Goal: Information Seeking & Learning: Learn about a topic

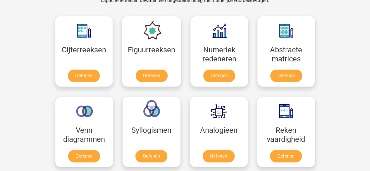
scroll to position [298, 0]
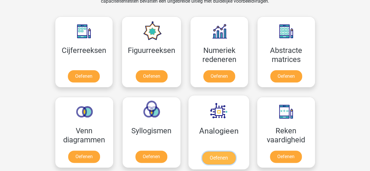
click at [218, 151] on link "Oefenen" at bounding box center [218, 157] width 33 height 13
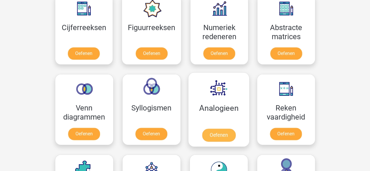
scroll to position [321, 0]
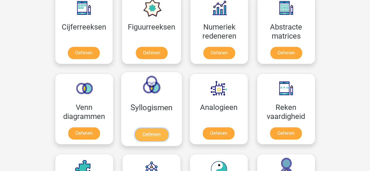
click at [134, 129] on link "Oefenen" at bounding box center [150, 134] width 33 height 13
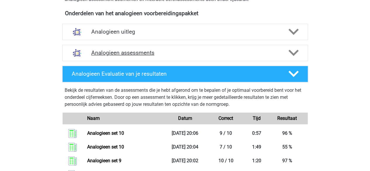
scroll to position [197, 0]
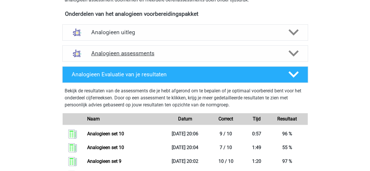
click at [157, 59] on div "Analogieen assessments" at bounding box center [184, 53] width 245 height 16
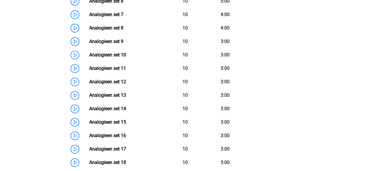
scroll to position [382, 0]
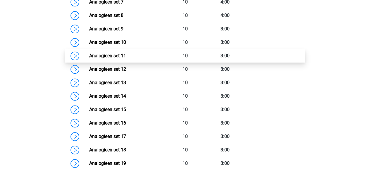
click at [118, 57] on link "Analogieen set 11" at bounding box center [107, 56] width 37 height 6
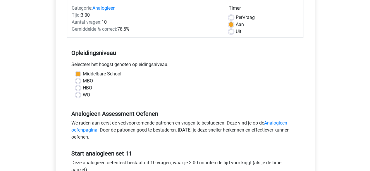
scroll to position [76, 0]
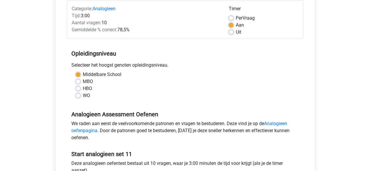
click at [233, 18] on div "Per Vraag" at bounding box center [263, 18] width 70 height 7
click at [228, 35] on div "Uit" at bounding box center [263, 32] width 70 height 7
click at [235, 34] on label "Uit" at bounding box center [238, 32] width 6 height 7
click at [229, 34] on input "Uit" at bounding box center [230, 32] width 5 height 6
radio input "true"
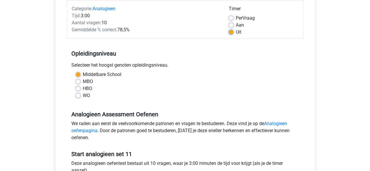
scroll to position [179, 0]
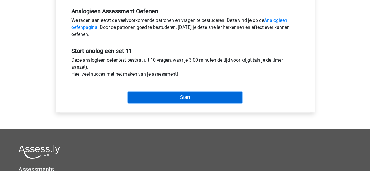
drag, startPoint x: 201, startPoint y: 102, endPoint x: 200, endPoint y: 98, distance: 3.8
click at [200, 98] on input "Start" at bounding box center [185, 97] width 114 height 11
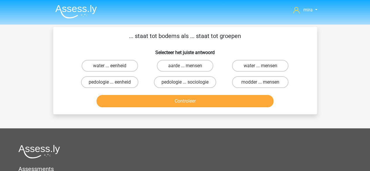
click at [223, 56] on div "... staat tot bodems als ... staat tot groepen Selecteer het juiste antwoord wa…" at bounding box center [185, 71] width 259 height 78
drag, startPoint x: 202, startPoint y: 59, endPoint x: 197, endPoint y: 68, distance: 10.1
click at [197, 68] on div "aarde ... mensen" at bounding box center [184, 66] width 75 height 16
click at [197, 68] on label "aarde ... mensen" at bounding box center [185, 66] width 56 height 12
click at [188, 68] on input "aarde ... mensen" at bounding box center [187, 68] width 4 height 4
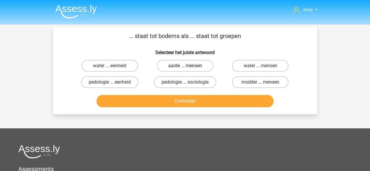
radio input "true"
drag, startPoint x: 194, startPoint y: 115, endPoint x: 203, endPoint y: 89, distance: 28.5
click at [203, 89] on div "mira miraataallah897@gmail.com Nederlands English" at bounding box center [185, 141] width 370 height 283
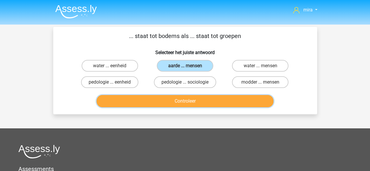
click at [202, 100] on button "Controleer" at bounding box center [184, 101] width 177 height 12
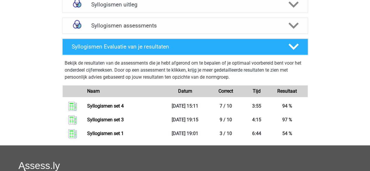
scroll to position [225, 0]
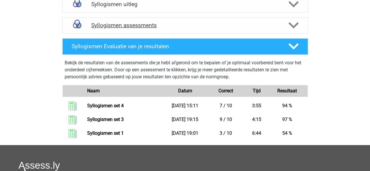
click at [147, 20] on div "Syllogismen assessments" at bounding box center [184, 25] width 245 height 16
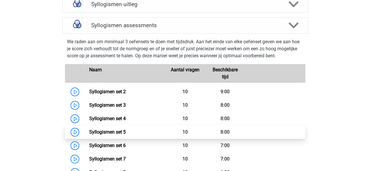
click at [110, 135] on link "Syllogismen set 5" at bounding box center [107, 132] width 37 height 6
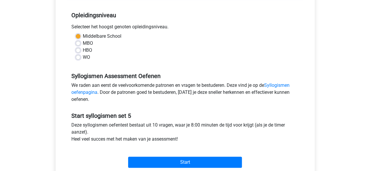
scroll to position [115, 0]
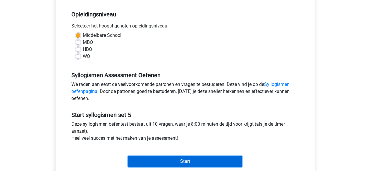
click at [150, 159] on input "Start" at bounding box center [185, 161] width 114 height 11
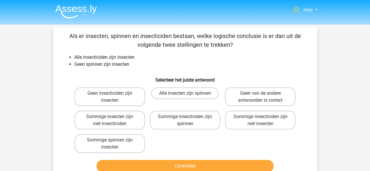
click at [119, 108] on div "Geen insecticiden zijn insecten" at bounding box center [109, 96] width 75 height 23
drag, startPoint x: 289, startPoint y: 95, endPoint x: 253, endPoint y: 119, distance: 43.4
click at [253, 119] on div "Geen insecticiden zijn insecten Alle insecten zijn spinnen Geen van de andere a…" at bounding box center [185, 120] width 226 height 70
click at [256, 105] on div "Geen van de andere antwoorden is correct" at bounding box center [259, 96] width 75 height 23
click at [256, 105] on label "Geen van de andere antwoorden is correct" at bounding box center [260, 96] width 70 height 19
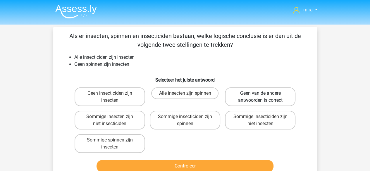
click at [260, 97] on input "Geen van de andere antwoorden is correct" at bounding box center [262, 95] width 4 height 4
radio input "true"
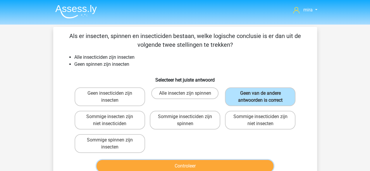
click at [240, 162] on button "Controleer" at bounding box center [184, 166] width 177 height 12
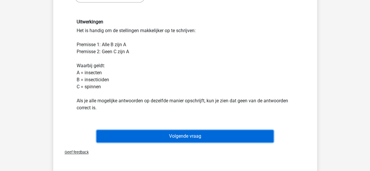
click at [241, 141] on button "Volgende vraag" at bounding box center [184, 136] width 177 height 12
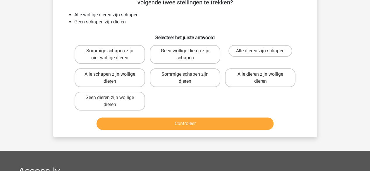
scroll to position [27, 0]
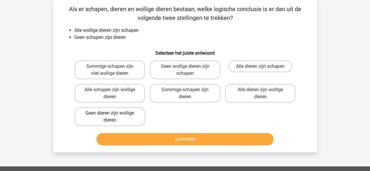
click at [128, 119] on label "Geen dieren zijn wollige dieren" at bounding box center [109, 116] width 70 height 19
click at [113, 117] on input "Geen dieren zijn wollige dieren" at bounding box center [112, 115] width 4 height 4
radio input "true"
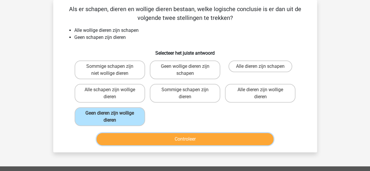
click at [144, 142] on button "Controleer" at bounding box center [184, 139] width 177 height 12
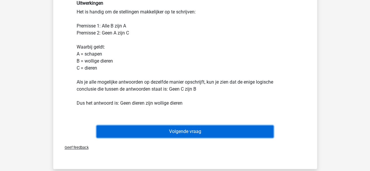
click at [154, 132] on button "Volgende vraag" at bounding box center [184, 131] width 177 height 12
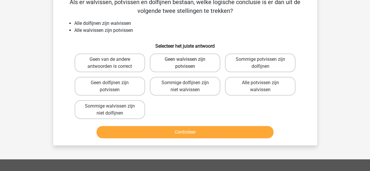
scroll to position [34, 0]
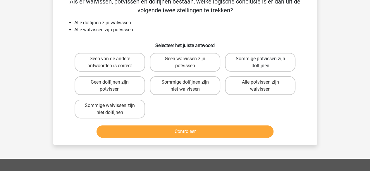
click at [247, 65] on label "Sommige potvissen zijn dolfijnen" at bounding box center [260, 62] width 70 height 19
click at [260, 63] on input "Sommige potvissen zijn dolfijnen" at bounding box center [262, 61] width 4 height 4
radio input "true"
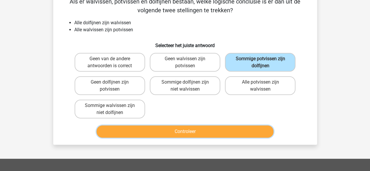
click at [186, 134] on button "Controleer" at bounding box center [184, 131] width 177 height 12
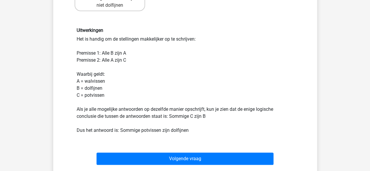
scroll to position [142, 0]
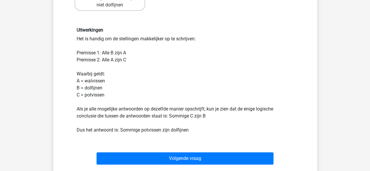
click at [142, 106] on div "Uitwerkingen Het is handig om de stellingen makkelijker op te schrijven: Premis…" at bounding box center [185, 80] width 226 height 106
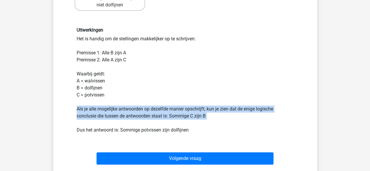
click at [142, 106] on div "Uitwerkingen Het is handig om de stellingen makkelijker op te schrijven: Premis…" at bounding box center [185, 80] width 226 height 106
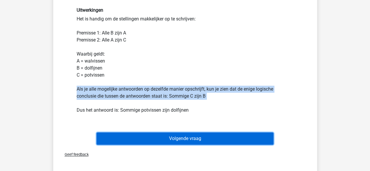
click at [134, 140] on button "Volgende vraag" at bounding box center [184, 138] width 177 height 12
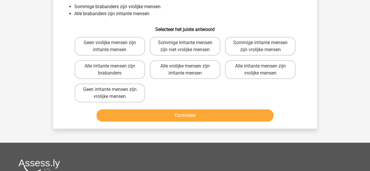
scroll to position [27, 0]
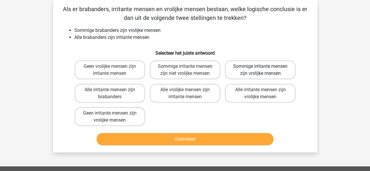
click at [250, 66] on label "Sommige irritante mensen zijn vrolijke mensen" at bounding box center [260, 69] width 70 height 19
click at [260, 66] on input "Sommige irritante mensen zijn vrolijke mensen" at bounding box center [262, 68] width 4 height 4
radio input "true"
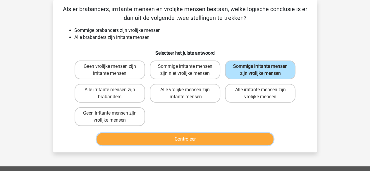
click at [197, 137] on button "Controleer" at bounding box center [184, 139] width 177 height 12
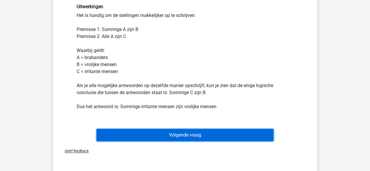
click at [197, 134] on button "Volgende vraag" at bounding box center [184, 135] width 177 height 12
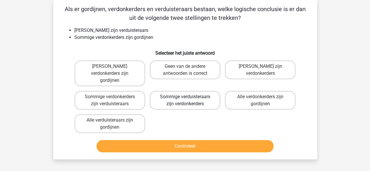
click at [162, 93] on label "Sommige verduisteraars zijn verdonkerders" at bounding box center [185, 100] width 70 height 19
click at [185, 97] on input "Sommige verduisteraars zijn verdonkerders" at bounding box center [187, 99] width 4 height 4
radio input "true"
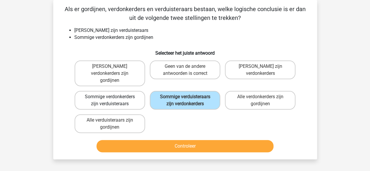
click at [115, 93] on label "Sommige verdonkerders zijn verduisteraars" at bounding box center [109, 100] width 70 height 19
click at [113, 97] on input "Sommige verdonkerders zijn verduisteraars" at bounding box center [112, 99] width 4 height 4
radio input "true"
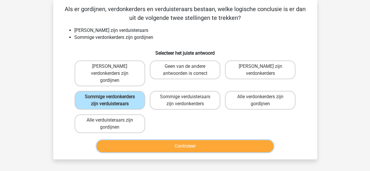
click at [137, 140] on button "Controleer" at bounding box center [184, 146] width 177 height 12
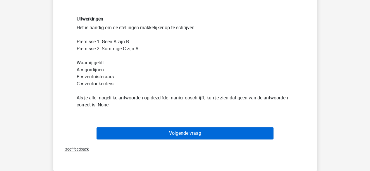
scroll to position [168, 0]
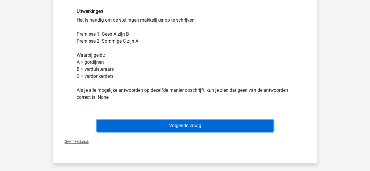
click at [158, 119] on button "Volgende vraag" at bounding box center [184, 125] width 177 height 12
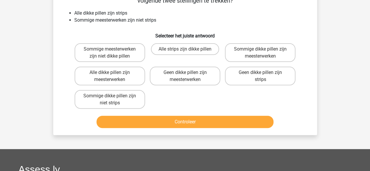
scroll to position [27, 0]
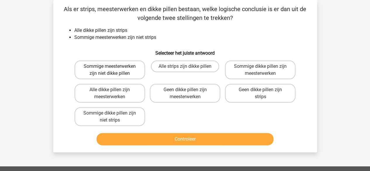
click at [112, 74] on label "Sommige meesterwerken zijn niet dikke pillen" at bounding box center [109, 69] width 70 height 19
click at [112, 70] on input "Sommige meesterwerken zijn niet dikke pillen" at bounding box center [112, 68] width 4 height 4
radio input "true"
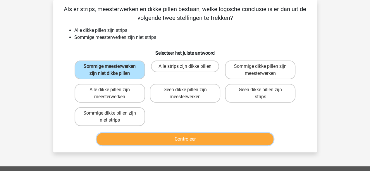
click at [132, 136] on button "Controleer" at bounding box center [184, 139] width 177 height 12
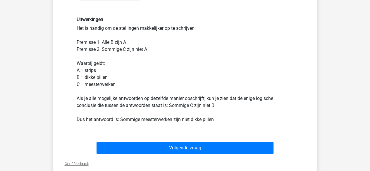
scroll to position [154, 0]
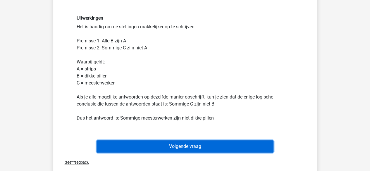
click at [143, 149] on button "Volgende vraag" at bounding box center [184, 146] width 177 height 12
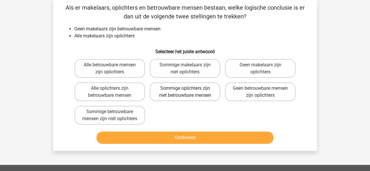
scroll to position [27, 0]
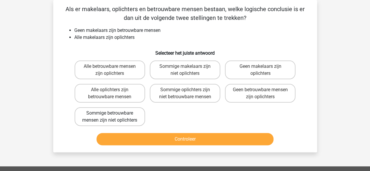
click at [125, 116] on label "Sommige betrouwbare mensen zijn niet oplichters" at bounding box center [109, 116] width 70 height 19
click at [113, 116] on input "Sommige betrouwbare mensen zijn niet oplichters" at bounding box center [112, 115] width 4 height 4
radio input "true"
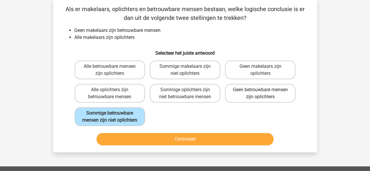
click at [243, 100] on label "Geen betrouwbare mensen zijn oplichters" at bounding box center [260, 93] width 70 height 19
click at [260, 93] on input "Geen betrouwbare mensen zijn oplichters" at bounding box center [262, 92] width 4 height 4
radio input "true"
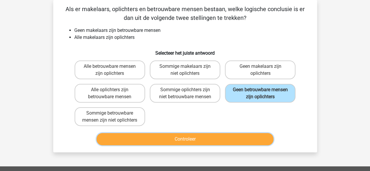
click at [214, 145] on button "Controleer" at bounding box center [184, 139] width 177 height 12
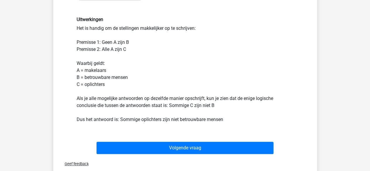
scroll to position [153, 0]
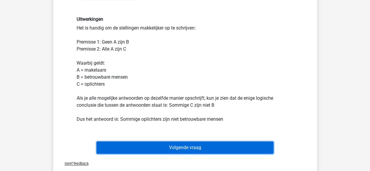
click at [212, 154] on button "Volgende vraag" at bounding box center [184, 147] width 177 height 12
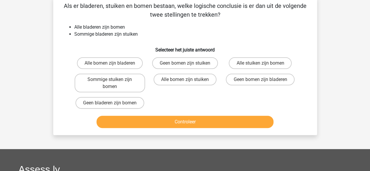
scroll to position [27, 0]
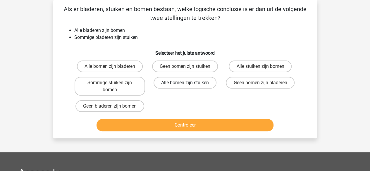
click at [200, 82] on label "Alle bomen zijn stuiken" at bounding box center [184, 83] width 63 height 12
click at [188, 83] on input "Alle bomen zijn stuiken" at bounding box center [187, 85] width 4 height 4
radio input "true"
click at [120, 86] on label "Sommige stuiken zijn bomen" at bounding box center [109, 86] width 70 height 19
click at [113, 86] on input "Sommige stuiken zijn bomen" at bounding box center [112, 85] width 4 height 4
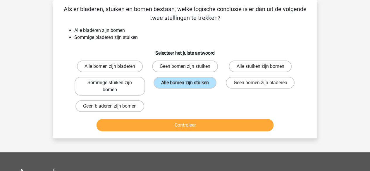
radio input "true"
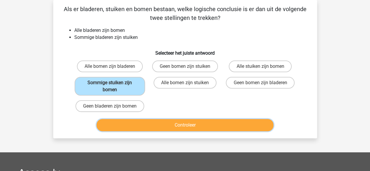
click at [114, 127] on button "Controleer" at bounding box center [184, 125] width 177 height 12
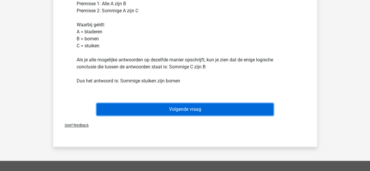
click at [131, 110] on button "Volgende vraag" at bounding box center [184, 109] width 177 height 12
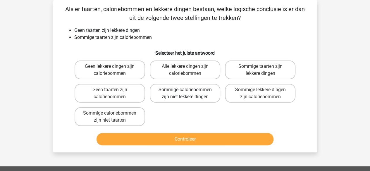
click at [215, 89] on label "Sommige caloriebommen zijn niet lekkere dingen" at bounding box center [185, 93] width 70 height 19
click at [188, 90] on input "Sommige caloriebommen zijn niet lekkere dingen" at bounding box center [187, 92] width 4 height 4
radio input "true"
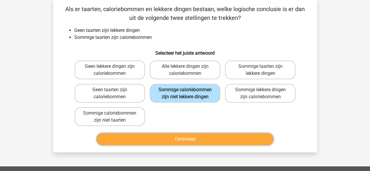
click at [197, 138] on button "Controleer" at bounding box center [184, 139] width 177 height 12
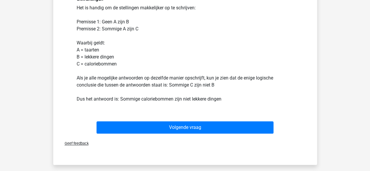
scroll to position [181, 0]
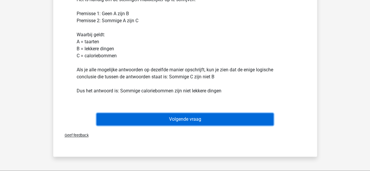
click at [205, 116] on button "Volgende vraag" at bounding box center [184, 119] width 177 height 12
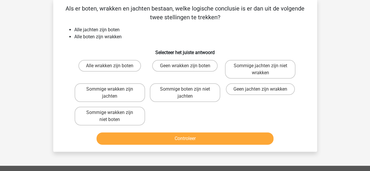
scroll to position [27, 0]
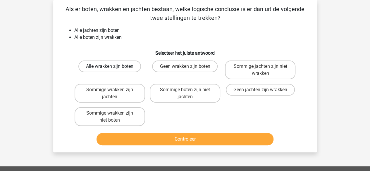
click at [128, 67] on label "Alle wrakken zijn boten" at bounding box center [109, 66] width 63 height 12
click at [113, 67] on input "Alle wrakken zijn boten" at bounding box center [112, 68] width 4 height 4
radio input "true"
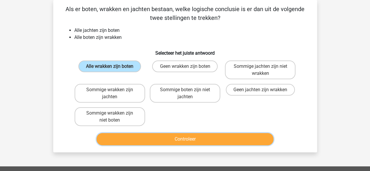
click at [148, 141] on button "Controleer" at bounding box center [184, 139] width 177 height 12
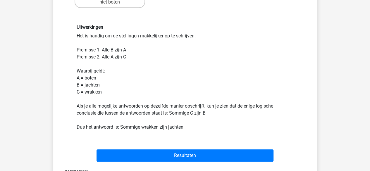
scroll to position [145, 0]
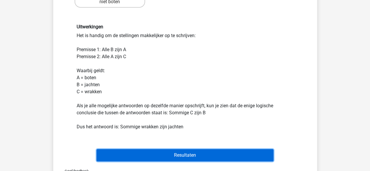
click at [185, 151] on button "Resultaten" at bounding box center [184, 155] width 177 height 12
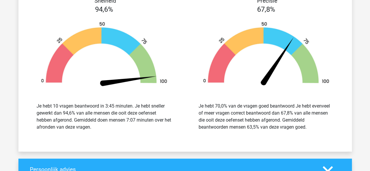
click at [200, 125] on div "Je hebt 70,0% van de vragen goed beantwoord Je hebt evenveel of meer vragen cor…" at bounding box center [265, 117] width 135 height 28
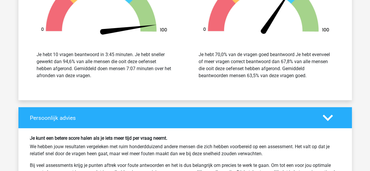
scroll to position [676, 0]
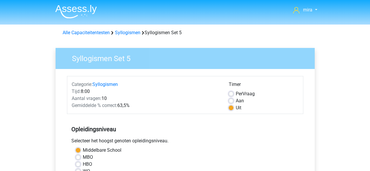
scroll to position [115, 0]
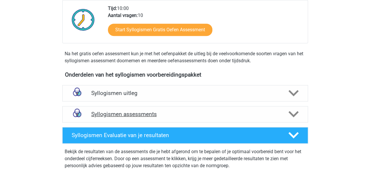
scroll to position [137, 0]
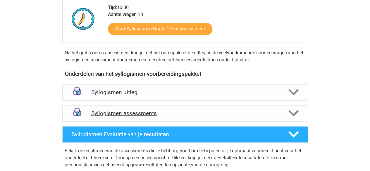
click at [202, 115] on h4 "Syllogismen assessments" at bounding box center [185, 113] width 188 height 7
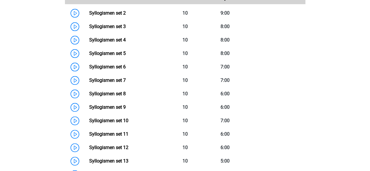
scroll to position [304, 0]
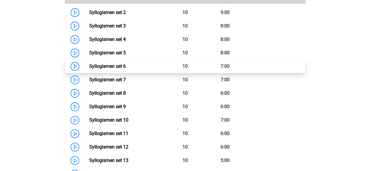
click at [125, 69] on link "Syllogismen set 6" at bounding box center [107, 66] width 37 height 6
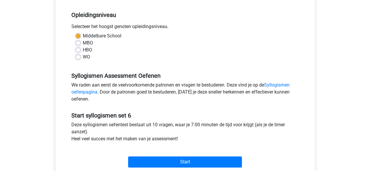
scroll to position [148, 0]
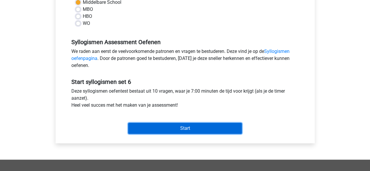
click at [137, 129] on input "Start" at bounding box center [185, 128] width 114 height 11
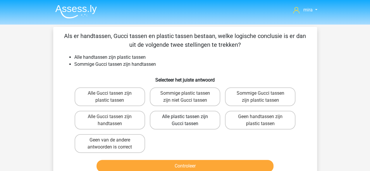
click at [173, 123] on label "Alle plastic tassen zijn Gucci tassen" at bounding box center [185, 120] width 70 height 19
click at [185, 120] on input "Alle plastic tassen zijn Gucci tassen" at bounding box center [187, 119] width 4 height 4
radio input "true"
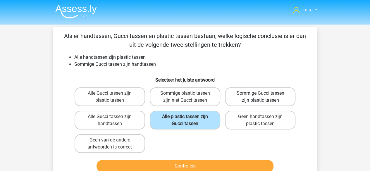
click at [262, 98] on label "Sommige Gucci tassen zijn plastic tassen" at bounding box center [260, 96] width 70 height 19
click at [262, 97] on input "Sommige Gucci tassen zijn plastic tassen" at bounding box center [262, 95] width 4 height 4
radio input "true"
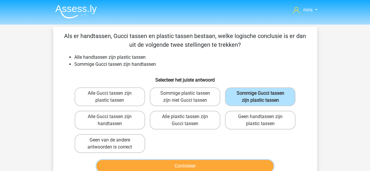
click at [233, 164] on button "Controleer" at bounding box center [184, 166] width 177 height 12
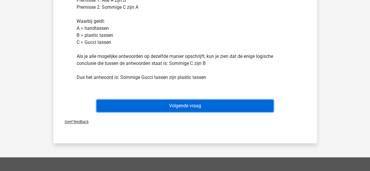
click at [235, 100] on button "Volgende vraag" at bounding box center [184, 106] width 177 height 12
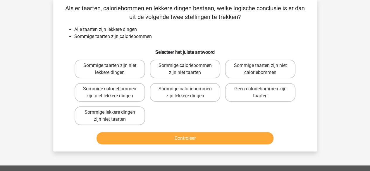
scroll to position [27, 0]
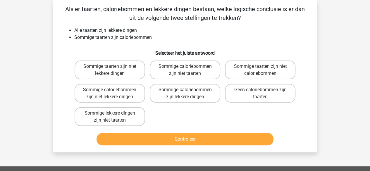
click at [171, 88] on label "Sommige caloriebommen zijn lekkere dingen" at bounding box center [185, 93] width 70 height 19
click at [185, 90] on input "Sommige caloriebommen zijn lekkere dingen" at bounding box center [187, 92] width 4 height 4
radio input "true"
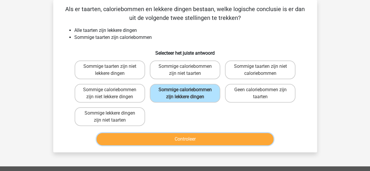
click at [162, 145] on button "Controleer" at bounding box center [184, 139] width 177 height 12
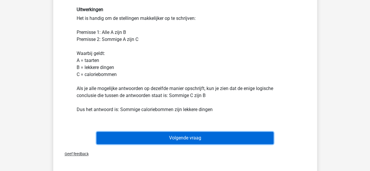
click at [171, 142] on button "Volgende vraag" at bounding box center [184, 138] width 177 height 12
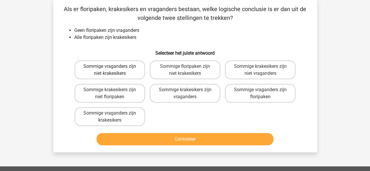
click at [120, 71] on label "Sommige vraganders zijn niet krakesikers" at bounding box center [109, 69] width 70 height 19
click at [113, 70] on input "Sommige vraganders zijn niet krakesikers" at bounding box center [112, 68] width 4 height 4
radio input "true"
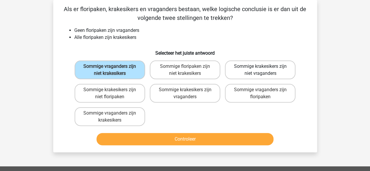
click at [250, 69] on label "Sommige krakesikers zijn niet vraganders" at bounding box center [260, 69] width 70 height 19
click at [260, 69] on input "Sommige krakesikers zijn niet vraganders" at bounding box center [262, 68] width 4 height 4
radio input "true"
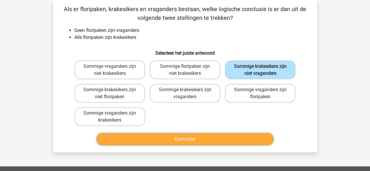
click at [231, 142] on button "Controleer" at bounding box center [184, 139] width 177 height 12
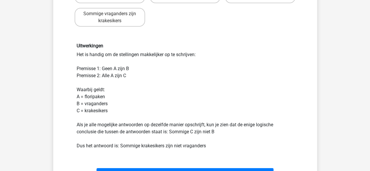
scroll to position [184, 0]
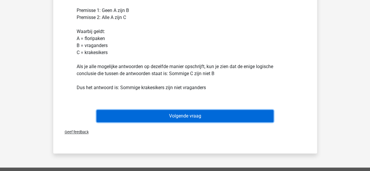
click at [246, 110] on button "Volgende vraag" at bounding box center [184, 116] width 177 height 12
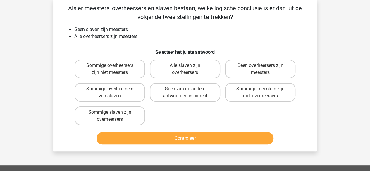
scroll to position [27, 0]
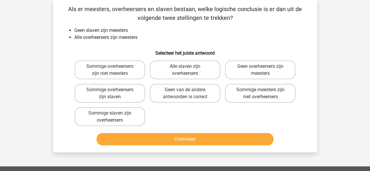
click at [108, 33] on li "Geen slaven zijn meesters" at bounding box center [190, 30] width 233 height 7
click at [110, 37] on li "Alle overheersers zijn meesters" at bounding box center [190, 37] width 233 height 7
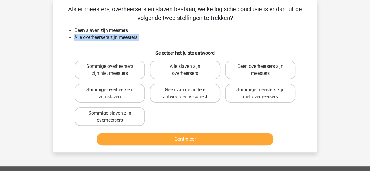
click at [110, 37] on li "Alle overheersers zijn meesters" at bounding box center [190, 37] width 233 height 7
click at [111, 68] on input "Sommige overheersers zijn niet meesters" at bounding box center [112, 68] width 4 height 4
radio input "true"
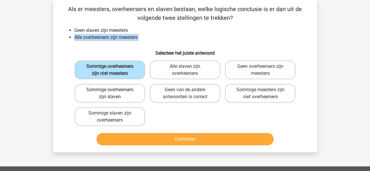
click at [134, 97] on label "Sommige overheersers zijn slaven" at bounding box center [109, 93] width 70 height 19
click at [113, 93] on input "Sommige overheersers zijn slaven" at bounding box center [112, 92] width 4 height 4
radio input "true"
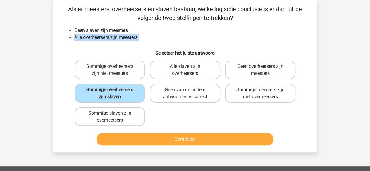
click at [239, 93] on label "Sommige meesters zijn niet overheersers" at bounding box center [260, 93] width 70 height 19
click at [260, 93] on input "Sommige meesters zijn niet overheersers" at bounding box center [262, 92] width 4 height 4
radio input "true"
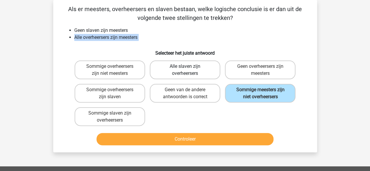
click at [198, 73] on label "Alle slaven zijn overheersers" at bounding box center [185, 69] width 70 height 19
click at [188, 70] on input "Alle slaven zijn overheersers" at bounding box center [187, 68] width 4 height 4
radio input "true"
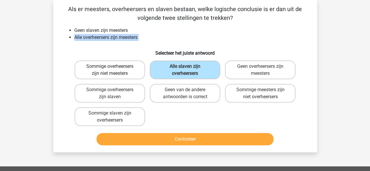
click at [138, 65] on label "Sommige overheersers zijn niet meesters" at bounding box center [109, 69] width 70 height 19
click at [113, 66] on input "Sommige overheersers zijn niet meesters" at bounding box center [112, 68] width 4 height 4
radio input "true"
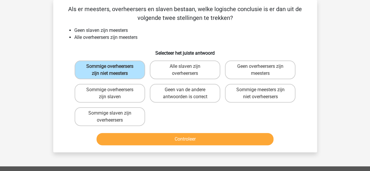
click at [147, 91] on div "Sommige overheersers zijn slaven" at bounding box center [109, 93] width 75 height 23
drag, startPoint x: 162, startPoint y: 96, endPoint x: 157, endPoint y: 143, distance: 46.7
click at [157, 143] on div "Als er meesters, overheersers en slaven bestaan, welke logische conclusie is er…" at bounding box center [185, 76] width 259 height 143
click at [180, 91] on label "Geen van de andere antwoorden is correct" at bounding box center [185, 93] width 70 height 19
click at [185, 91] on input "Geen van de andere antwoorden is correct" at bounding box center [187, 92] width 4 height 4
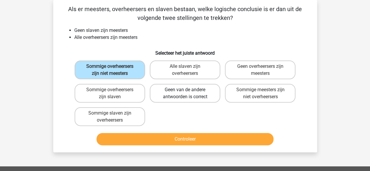
radio input "true"
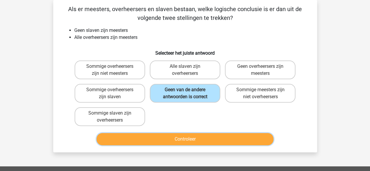
click at [174, 138] on button "Controleer" at bounding box center [184, 139] width 177 height 12
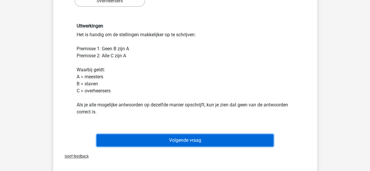
click at [181, 134] on button "Volgende vraag" at bounding box center [184, 140] width 177 height 12
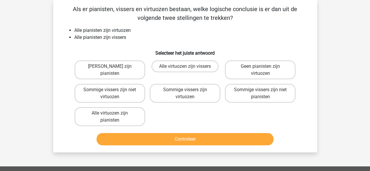
click at [187, 93] on input "Sommige vissers zijn virtuozen" at bounding box center [187, 92] width 4 height 4
radio input "true"
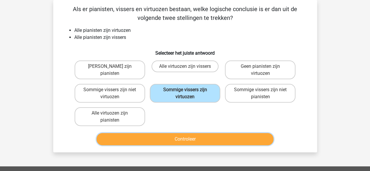
click at [202, 141] on button "Controleer" at bounding box center [184, 139] width 177 height 12
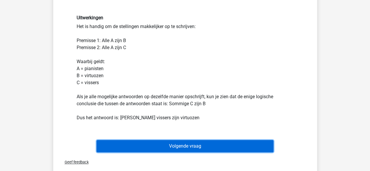
click at [205, 145] on button "Volgende vraag" at bounding box center [184, 146] width 177 height 12
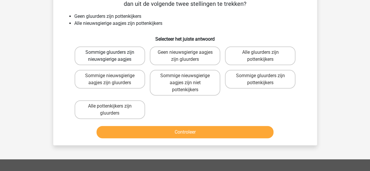
scroll to position [41, 0]
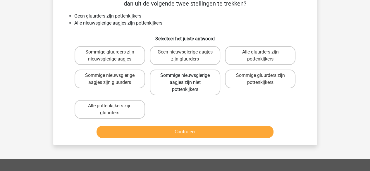
click at [164, 78] on label "Sommige nieuwsgierige aagjes zijn niet pottenkijkers" at bounding box center [185, 83] width 70 height 26
click at [185, 78] on input "Sommige nieuwsgierige aagjes zijn niet pottenkijkers" at bounding box center [187, 77] width 4 height 4
radio input "true"
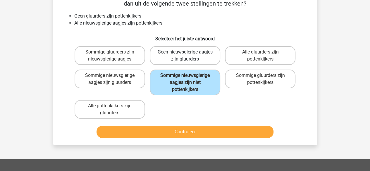
click at [215, 63] on label "Geen nieuwsgierige aagjes zijn gluurders" at bounding box center [185, 55] width 70 height 19
click at [188, 56] on input "Geen nieuwsgierige aagjes zijn gluurders" at bounding box center [187, 54] width 4 height 4
radio input "true"
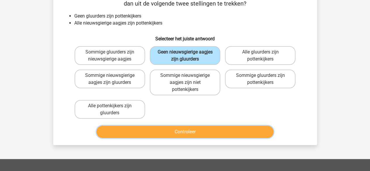
click at [207, 136] on button "Controleer" at bounding box center [184, 132] width 177 height 12
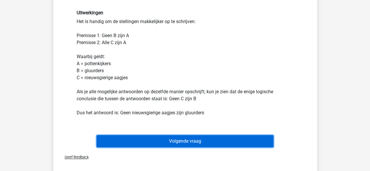
click at [212, 139] on button "Volgende vraag" at bounding box center [184, 141] width 177 height 12
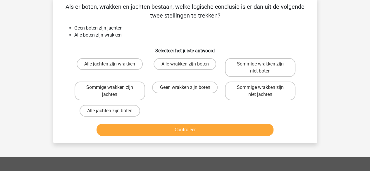
scroll to position [27, 0]
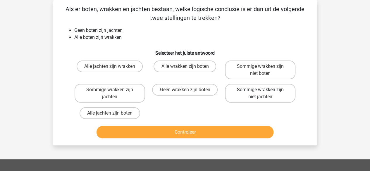
click at [266, 98] on label "Sommige wrakken zijn niet jachten" at bounding box center [260, 93] width 70 height 19
click at [264, 93] on input "Sommige wrakken zijn niet jachten" at bounding box center [262, 92] width 4 height 4
radio input "true"
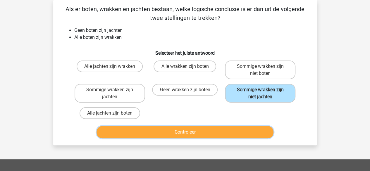
click at [240, 133] on button "Controleer" at bounding box center [184, 132] width 177 height 12
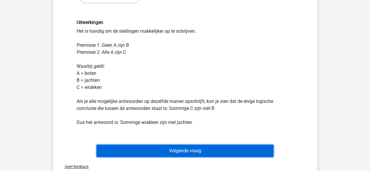
click at [238, 147] on button "Volgende vraag" at bounding box center [184, 151] width 177 height 12
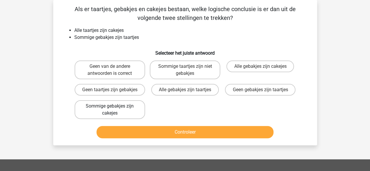
click at [131, 110] on label "Sommige gebakjes zijn cakejes" at bounding box center [109, 109] width 70 height 19
click at [113, 110] on input "Sommige gebakjes zijn cakejes" at bounding box center [112, 108] width 4 height 4
radio input "true"
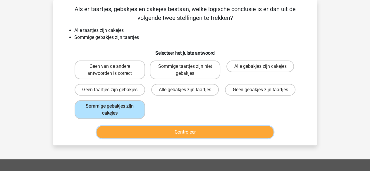
click at [133, 138] on button "Controleer" at bounding box center [184, 132] width 177 height 12
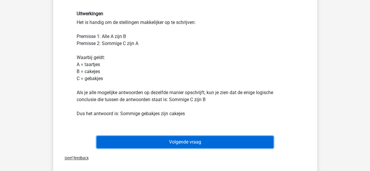
click at [141, 148] on button "Volgende vraag" at bounding box center [184, 142] width 177 height 12
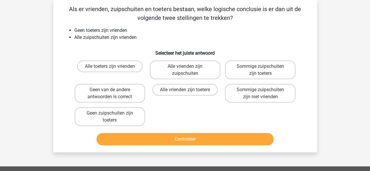
click at [110, 114] on input "Geen zuipschuiten zijn toeters" at bounding box center [112, 115] width 4 height 4
radio input "true"
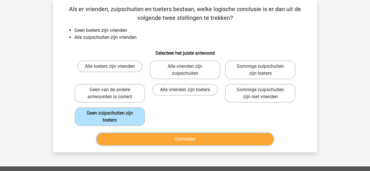
click at [122, 141] on button "Controleer" at bounding box center [184, 139] width 177 height 12
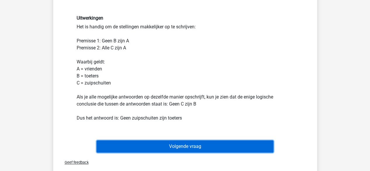
click at [139, 148] on button "Volgende vraag" at bounding box center [184, 146] width 177 height 12
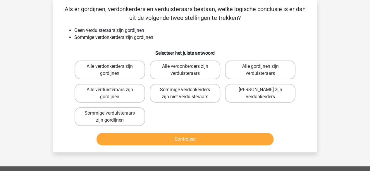
click at [177, 101] on label "Sommige verdonkerders zijn niet verduisteraars" at bounding box center [185, 93] width 70 height 19
click at [185, 93] on input "Sommige verdonkerders zijn niet verduisteraars" at bounding box center [187, 92] width 4 height 4
radio input "true"
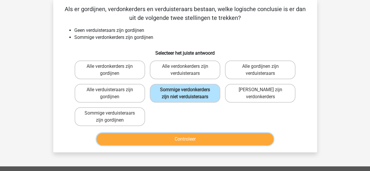
click at [174, 142] on button "Controleer" at bounding box center [184, 139] width 177 height 12
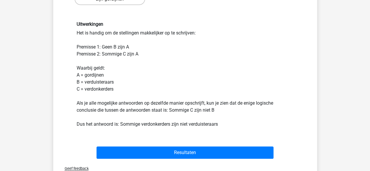
scroll to position [149, 0]
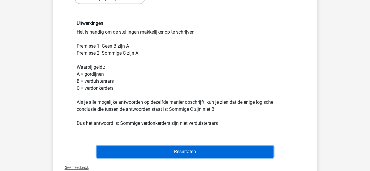
click at [177, 149] on button "Resultaten" at bounding box center [184, 151] width 177 height 12
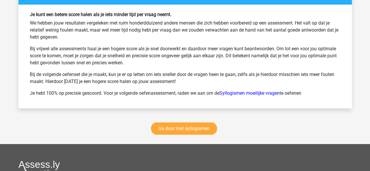
scroll to position [797, 0]
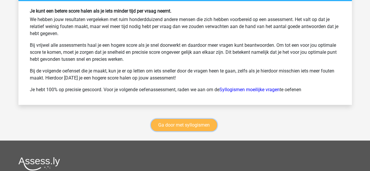
click at [194, 121] on link "Ga door met syllogismen" at bounding box center [184, 125] width 66 height 12
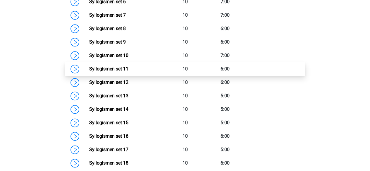
scroll to position [368, 0]
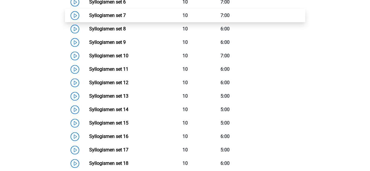
click at [121, 13] on link "Syllogismen set 7" at bounding box center [107, 16] width 37 height 6
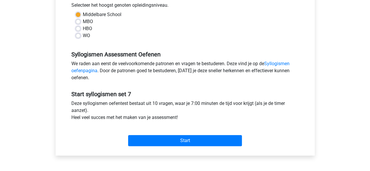
scroll to position [136, 0]
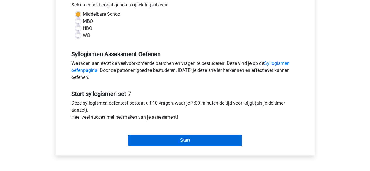
click at [133, 134] on div "Start" at bounding box center [185, 135] width 236 height 20
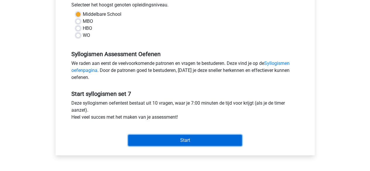
click at [133, 135] on input "Start" at bounding box center [185, 140] width 114 height 11
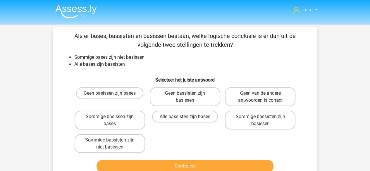
click at [133, 134] on label "Sommige bassisten zijn niet basissen" at bounding box center [109, 143] width 70 height 19
click at [113, 140] on input "Sommige bassisten zijn niet basissen" at bounding box center [112, 142] width 4 height 4
radio input "true"
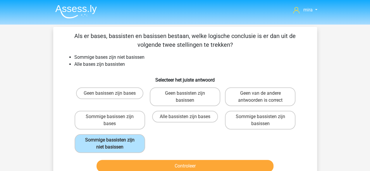
click at [134, 159] on div "Controleer" at bounding box center [185, 164] width 245 height 19
drag, startPoint x: 134, startPoint y: 159, endPoint x: 134, endPoint y: 164, distance: 5.3
click at [134, 164] on div "Controleer" at bounding box center [185, 164] width 245 height 19
click at [134, 164] on button "Controleer" at bounding box center [184, 166] width 177 height 12
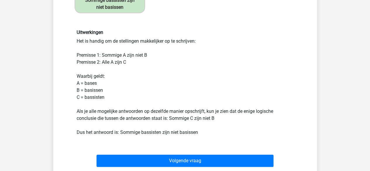
scroll to position [140, 0]
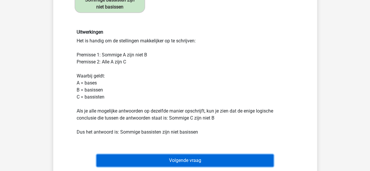
click at [136, 157] on button "Volgende vraag" at bounding box center [184, 160] width 177 height 12
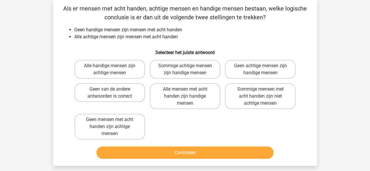
scroll to position [27, 0]
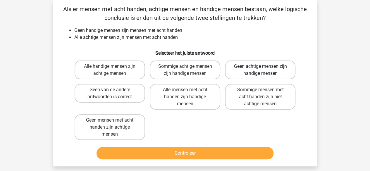
click at [242, 70] on label "Geen achtige mensen zijn handige mensen" at bounding box center [260, 69] width 70 height 19
click at [260, 70] on input "Geen achtige mensen zijn handige mensen" at bounding box center [262, 68] width 4 height 4
radio input "true"
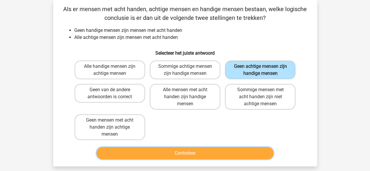
click at [216, 148] on button "Controleer" at bounding box center [184, 153] width 177 height 12
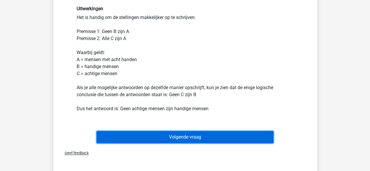
click at [218, 141] on button "Volgende vraag" at bounding box center [184, 137] width 177 height 12
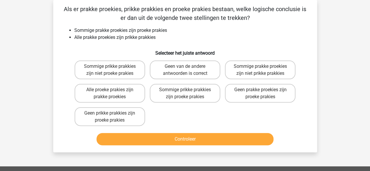
drag, startPoint x: 218, startPoint y: 141, endPoint x: 242, endPoint y: 135, distance: 25.4
click at [242, 135] on button "Controleer" at bounding box center [184, 139] width 177 height 12
click at [215, 98] on label "Sommige prikke prakkies zijn proeke prakies" at bounding box center [185, 93] width 70 height 19
click at [188, 93] on input "Sommige prikke prakkies zijn proeke prakies" at bounding box center [187, 92] width 4 height 4
radio input "true"
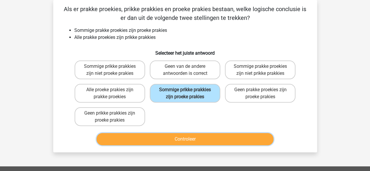
click at [211, 140] on button "Controleer" at bounding box center [184, 139] width 177 height 12
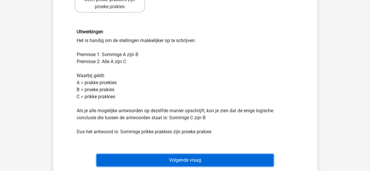
click at [207, 156] on button "Volgende vraag" at bounding box center [184, 160] width 177 height 12
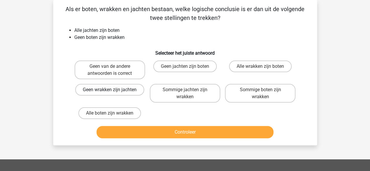
click at [119, 93] on label "Geen wrakken zijn jachten" at bounding box center [109, 90] width 69 height 12
click at [113, 93] on input "Geen wrakken zijn jachten" at bounding box center [112, 92] width 4 height 4
radio input "true"
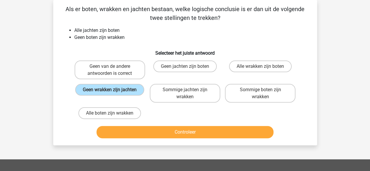
click at [132, 139] on div "Controleer" at bounding box center [185, 133] width 226 height 15
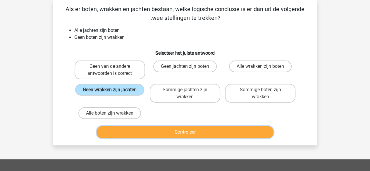
click at [137, 133] on button "Controleer" at bounding box center [184, 132] width 177 height 12
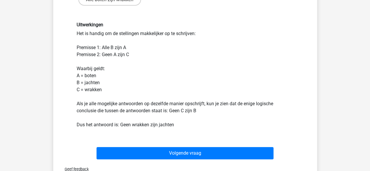
scroll to position [146, 0]
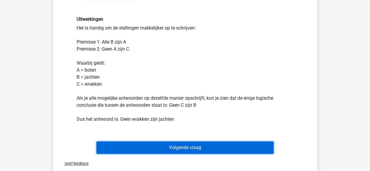
click at [135, 141] on button "Volgende vraag" at bounding box center [184, 147] width 177 height 12
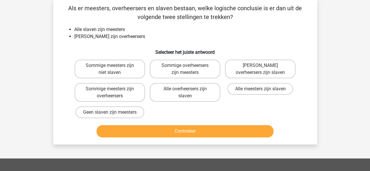
scroll to position [27, 0]
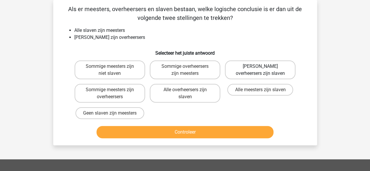
click at [230, 72] on label "Geen overheersers zijn slaven" at bounding box center [260, 69] width 70 height 19
click at [260, 70] on input "Geen overheersers zijn slaven" at bounding box center [262, 68] width 4 height 4
radio input "true"
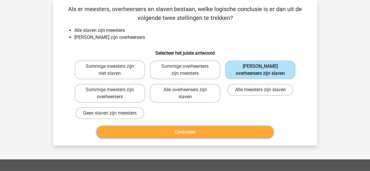
click at [218, 131] on button "Controleer" at bounding box center [184, 132] width 177 height 12
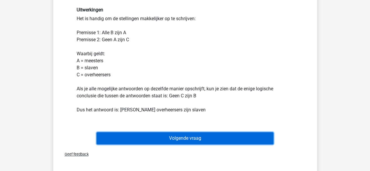
click at [214, 140] on button "Volgende vraag" at bounding box center [184, 138] width 177 height 12
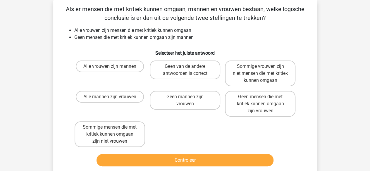
click at [214, 140] on div "Alle vrouwen zijn mannen Geen van de andere antwoorden is correct Sommige vrouw…" at bounding box center [185, 103] width 226 height 91
click at [213, 93] on label "Geen mannen zijn vrouwen" at bounding box center [185, 100] width 70 height 19
click at [188, 97] on input "Geen mannen zijn vrouwen" at bounding box center [187, 99] width 4 height 4
radio input "true"
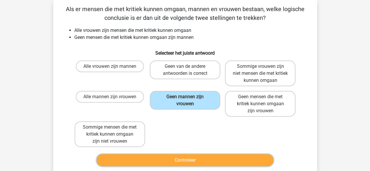
click at [200, 159] on button "Controleer" at bounding box center [184, 160] width 177 height 12
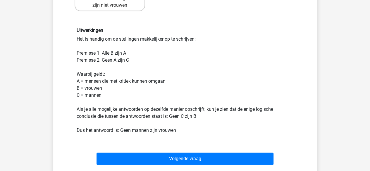
scroll to position [165, 0]
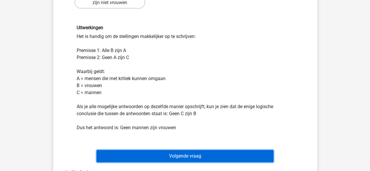
click at [227, 154] on button "Volgende vraag" at bounding box center [184, 156] width 177 height 12
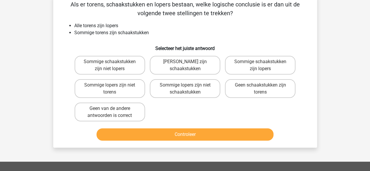
scroll to position [27, 0]
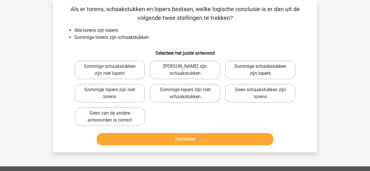
drag, startPoint x: 234, startPoint y: 84, endPoint x: 236, endPoint y: 79, distance: 5.5
click at [236, 79] on div "Sommige schaakstukken zijn niet lopers Geen lopers zijn schaakstukken Sommige s…" at bounding box center [185, 93] width 226 height 70
click at [236, 79] on label "Sommige schaakstukken zijn lopers" at bounding box center [260, 69] width 70 height 19
click at [260, 70] on input "Sommige schaakstukken zijn lopers" at bounding box center [262, 68] width 4 height 4
radio input "true"
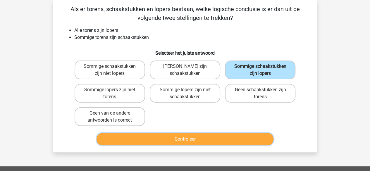
click at [221, 135] on button "Controleer" at bounding box center [184, 139] width 177 height 12
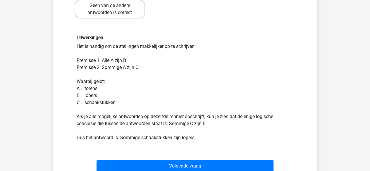
scroll to position [138, 0]
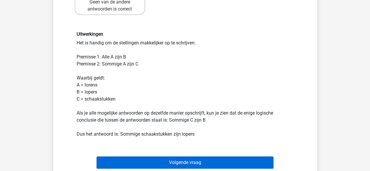
drag, startPoint x: 217, startPoint y: 154, endPoint x: 215, endPoint y: 161, distance: 7.3
click at [215, 161] on div "Volgende vraag" at bounding box center [185, 161] width 245 height 19
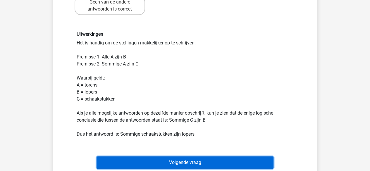
click at [215, 161] on button "Volgende vraag" at bounding box center [184, 162] width 177 height 12
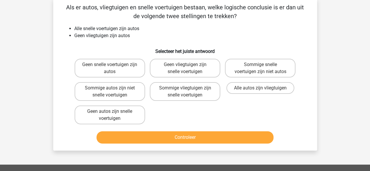
scroll to position [27, 0]
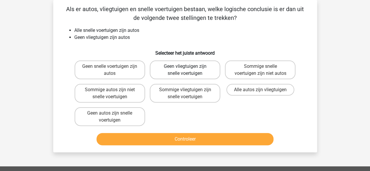
drag, startPoint x: 197, startPoint y: 80, endPoint x: 204, endPoint y: 70, distance: 11.8
click at [204, 70] on div "Geen vliegtuigen zijn snelle voertuigen" at bounding box center [184, 69] width 75 height 23
click at [204, 70] on label "Geen vliegtuigen zijn snelle voertuigen" at bounding box center [185, 69] width 70 height 19
click at [188, 70] on input "Geen vliegtuigen zijn snelle voertuigen" at bounding box center [187, 68] width 4 height 4
radio input "true"
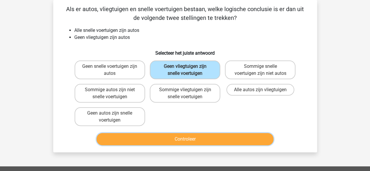
click at [196, 141] on button "Controleer" at bounding box center [184, 139] width 177 height 12
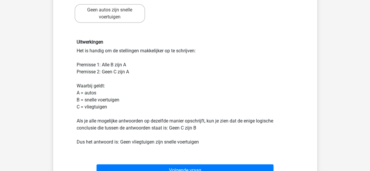
scroll to position [136, 0]
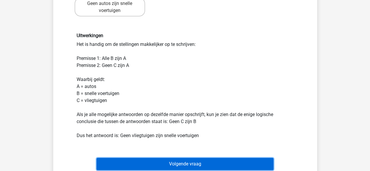
click at [193, 160] on button "Volgende vraag" at bounding box center [184, 164] width 177 height 12
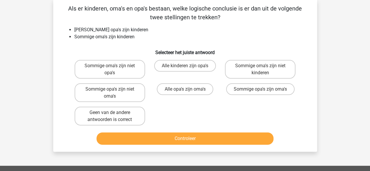
scroll to position [27, 0]
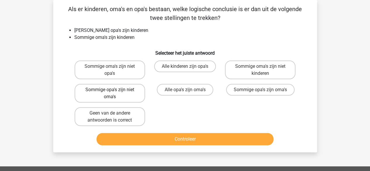
click at [144, 94] on label "Sommige opa's zijn niet oma's" at bounding box center [109, 93] width 70 height 19
click at [113, 93] on input "Sommige opa's zijn niet oma's" at bounding box center [112, 92] width 4 height 4
radio input "true"
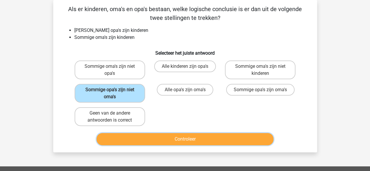
click at [140, 134] on button "Controleer" at bounding box center [184, 139] width 177 height 12
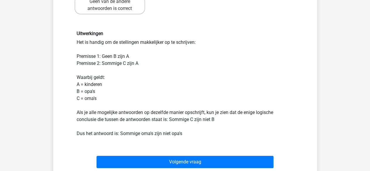
scroll to position [161, 0]
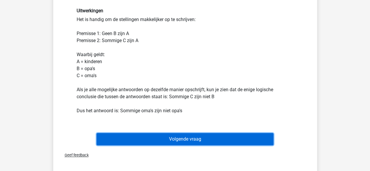
click at [140, 138] on button "Volgende vraag" at bounding box center [184, 139] width 177 height 12
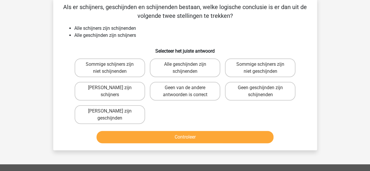
scroll to position [27, 0]
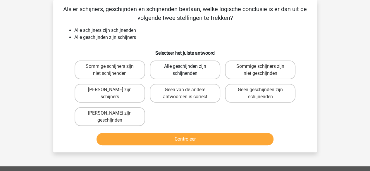
click at [196, 70] on label "Alle geschijnden zijn schijnenden" at bounding box center [185, 69] width 70 height 19
click at [188, 70] on input "Alle geschijnden zijn schijnenden" at bounding box center [187, 68] width 4 height 4
radio input "true"
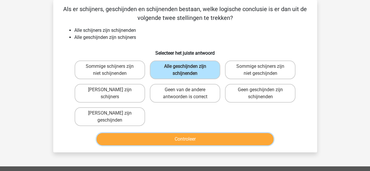
drag, startPoint x: 180, startPoint y: 134, endPoint x: 178, endPoint y: 139, distance: 5.5
click at [178, 139] on button "Controleer" at bounding box center [184, 139] width 177 height 12
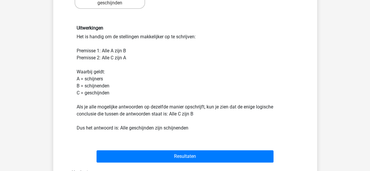
scroll to position [149, 0]
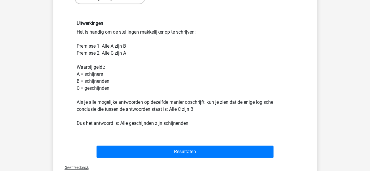
click at [177, 145] on div "Resultaten" at bounding box center [185, 150] width 245 height 19
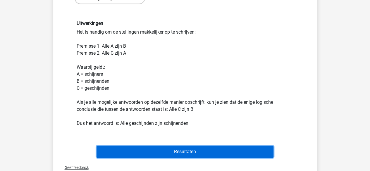
click at [174, 155] on button "Resultaten" at bounding box center [184, 151] width 177 height 12
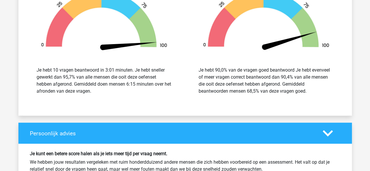
scroll to position [655, 0]
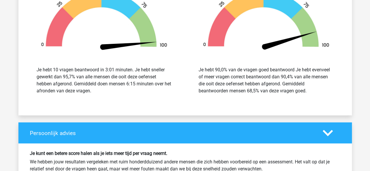
drag, startPoint x: 0, startPoint y: 0, endPoint x: 127, endPoint y: 168, distance: 211.1
click at [127, 168] on p "We hebben jouw resultaten vergeleken met ruim honderdduizend andere mensen die …" at bounding box center [185, 165] width 310 height 14
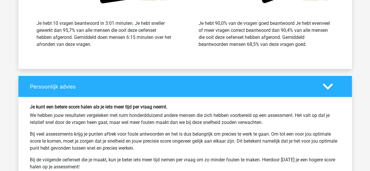
scroll to position [702, 0]
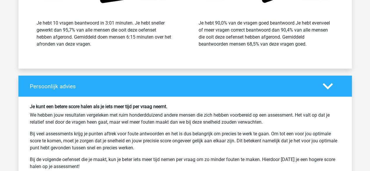
click at [127, 168] on div "Je kunt een betere score halen als je iets meer tijd per vraag neemt. We hebben…" at bounding box center [184, 145] width 319 height 83
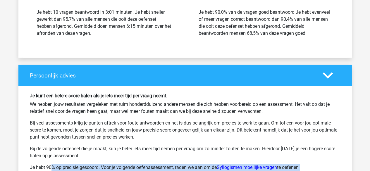
click at [127, 168] on div "Je kunt een betere score halen als je iets meer tijd per vraag neemt. We hebben…" at bounding box center [184, 134] width 319 height 83
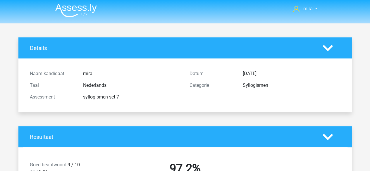
scroll to position [0, 0]
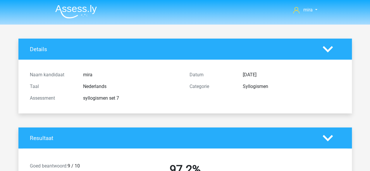
click at [70, 15] on img at bounding box center [75, 12] width 41 height 14
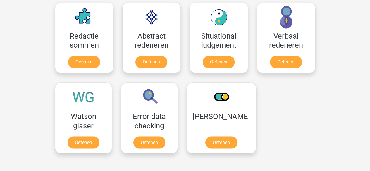
scroll to position [433, 0]
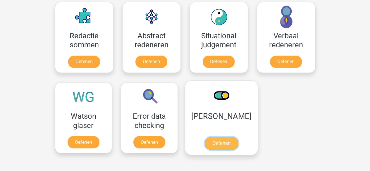
click at [228, 137] on link "Oefenen" at bounding box center [220, 143] width 33 height 13
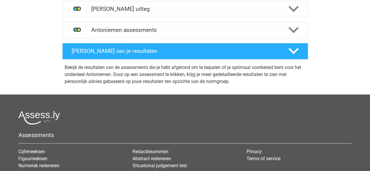
scroll to position [231, 0]
